Goal: Task Accomplishment & Management: Manage account settings

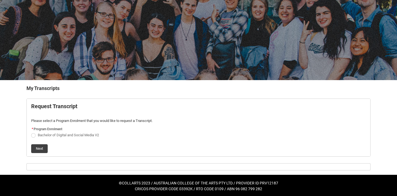
scroll to position [31, 0]
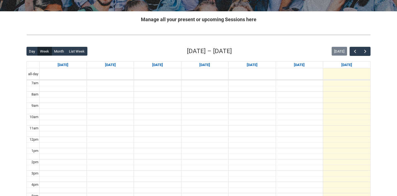
scroll to position [99, 0]
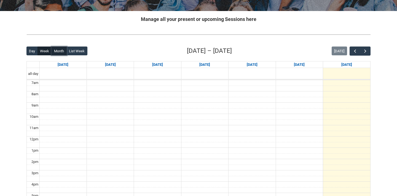
click at [58, 48] on button "Month" at bounding box center [59, 51] width 15 height 9
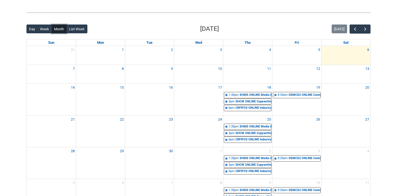
scroll to position [132, 0]
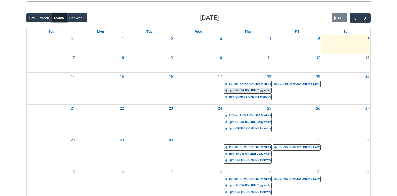
click at [241, 90] on div "SHCW ONLINE Copywriting | Online | Lucy Watson" at bounding box center [253, 91] width 36 height 5
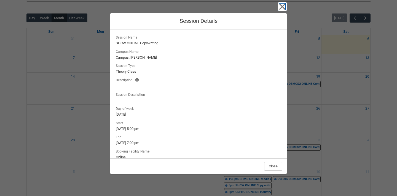
click at [284, 6] on icon "button" at bounding box center [282, 7] width 6 height 6
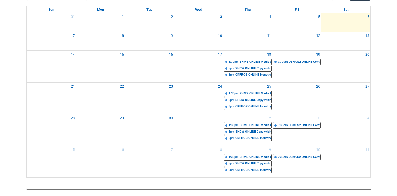
scroll to position [165, 0]
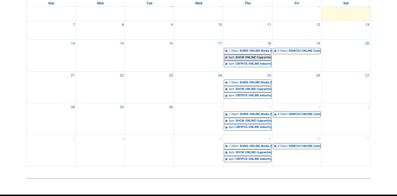
click at [251, 58] on div "SHCW ONLINE Copywriting | Online | Lucy Watson" at bounding box center [253, 57] width 36 height 5
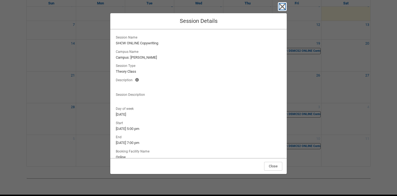
drag, startPoint x: 281, startPoint y: 10, endPoint x: 175, endPoint y: 36, distance: 108.7
click at [281, 10] on icon "button" at bounding box center [282, 6] width 9 height 9
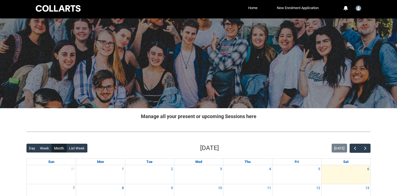
scroll to position [0, 0]
